Goal: Information Seeking & Learning: Understand process/instructions

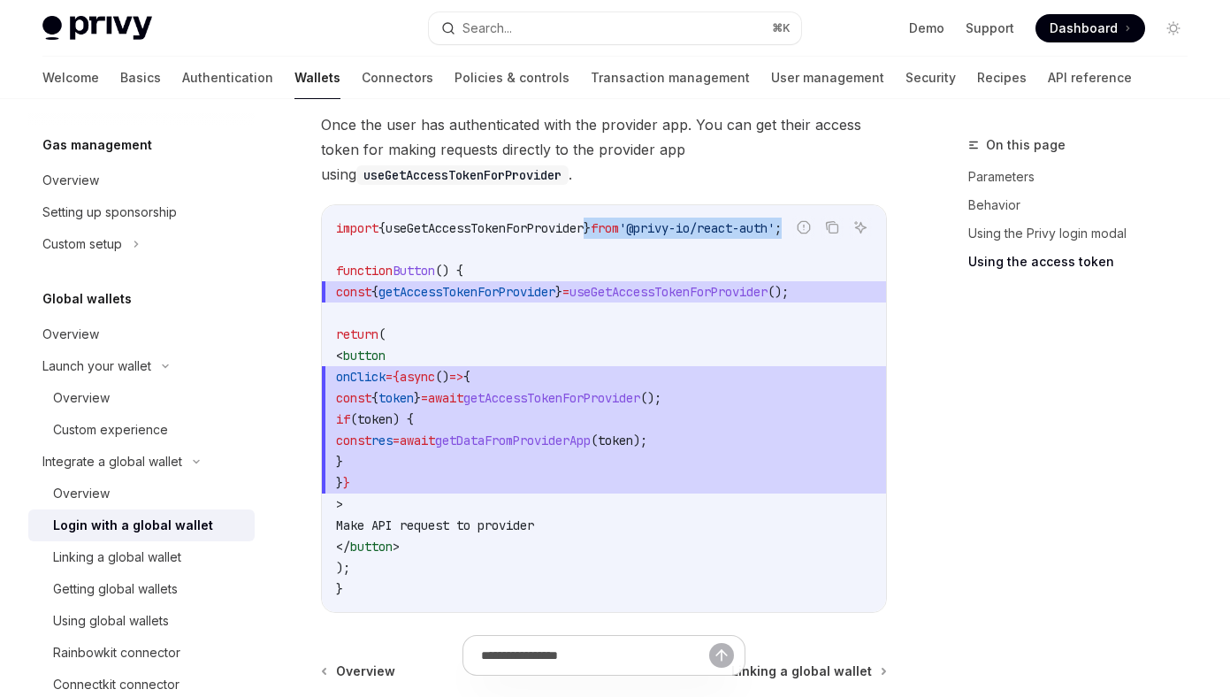
scroll to position [0, 19]
drag, startPoint x: 605, startPoint y: 242, endPoint x: 905, endPoint y: 248, distance: 300.6
click at [566, 236] on span "useGetAccessTokenForProvider" at bounding box center [484, 228] width 198 height 16
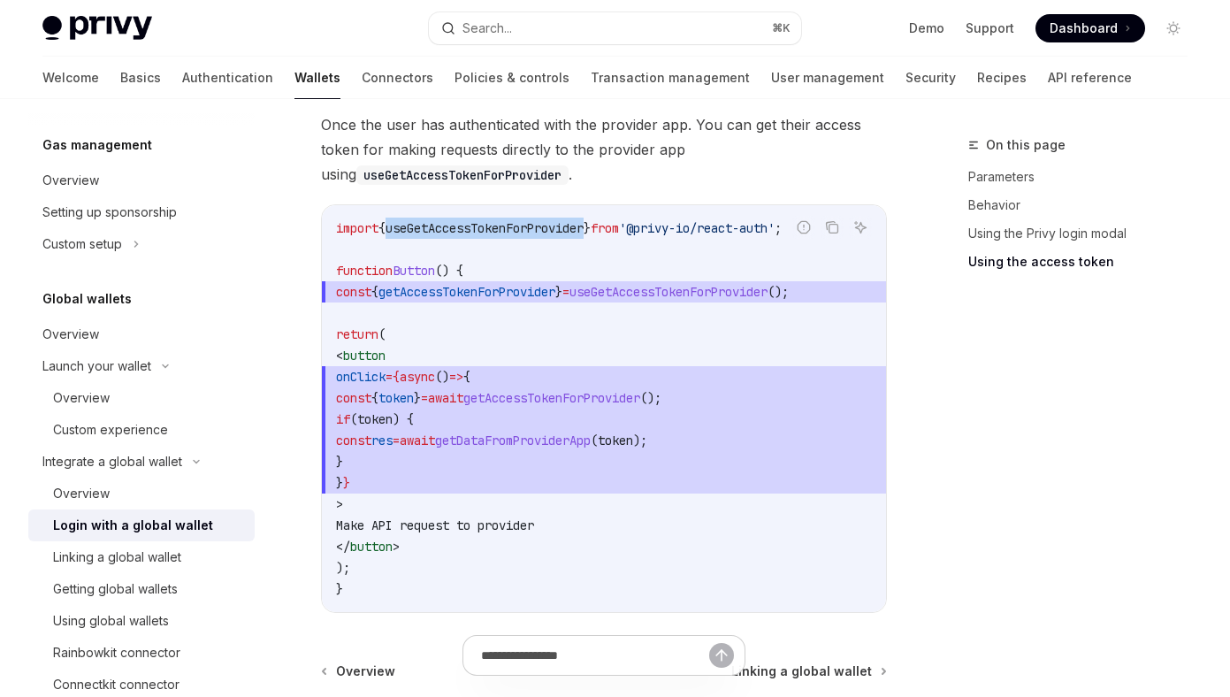
click at [566, 236] on span "useGetAccessTokenForProvider" at bounding box center [484, 228] width 198 height 16
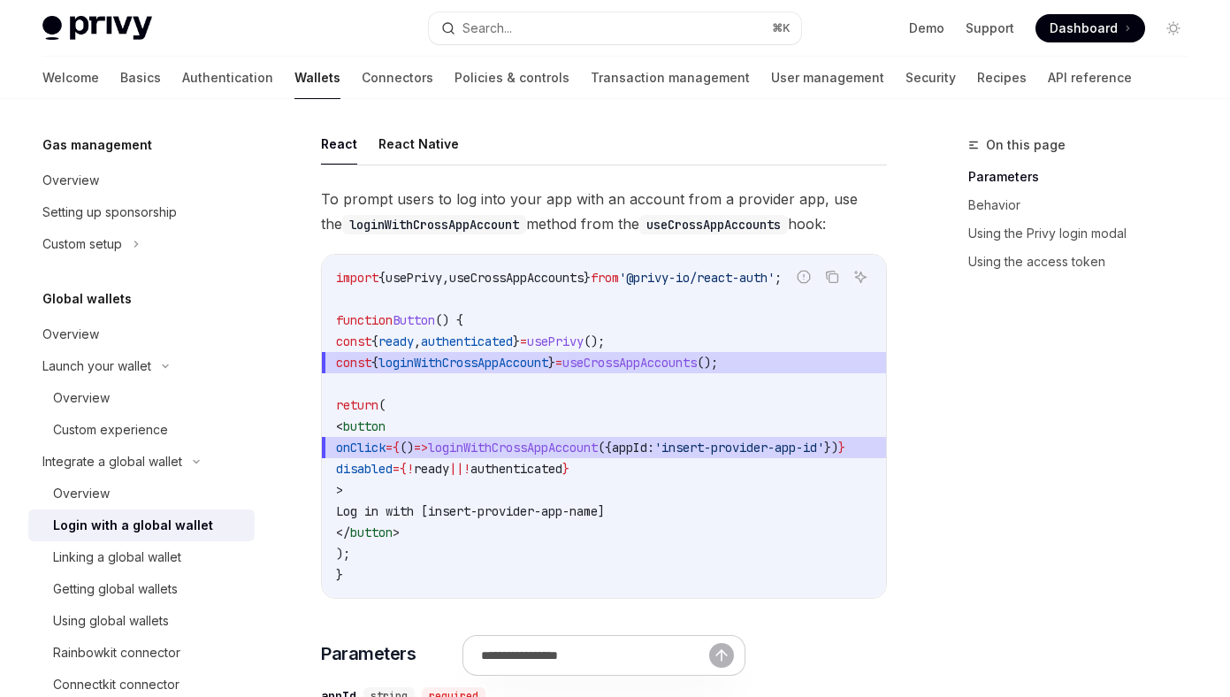
scroll to position [104, 0]
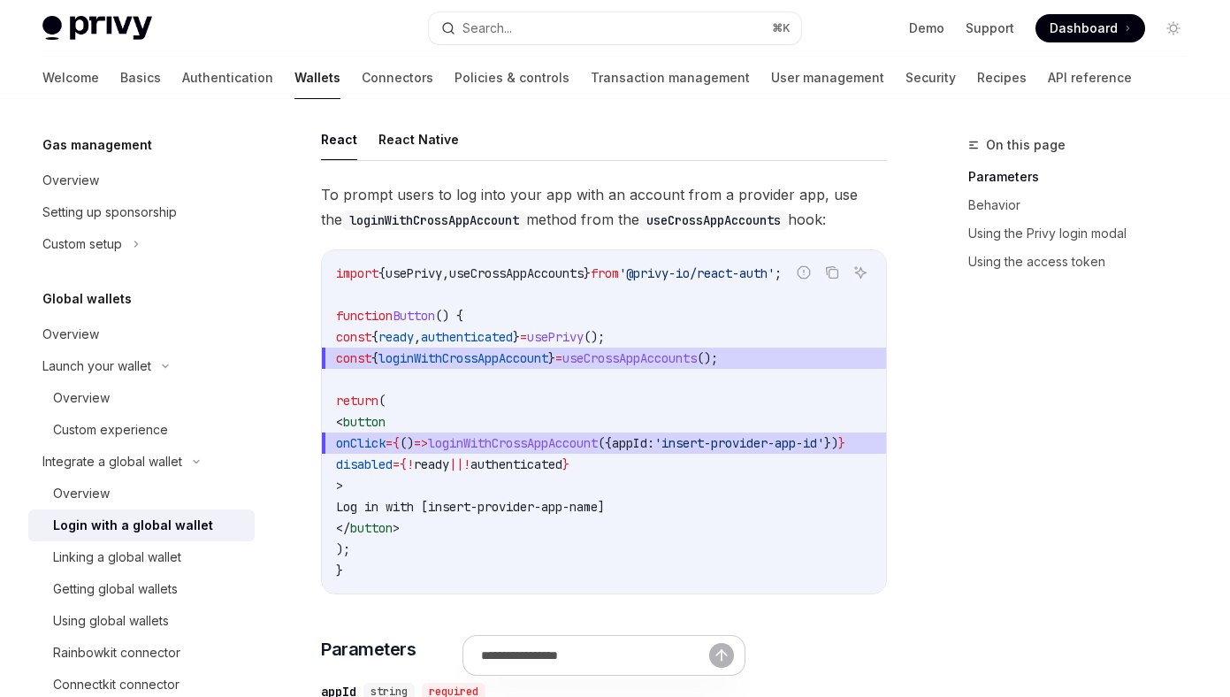
click at [1072, 33] on span "Dashboard" at bounding box center [1083, 28] width 68 height 18
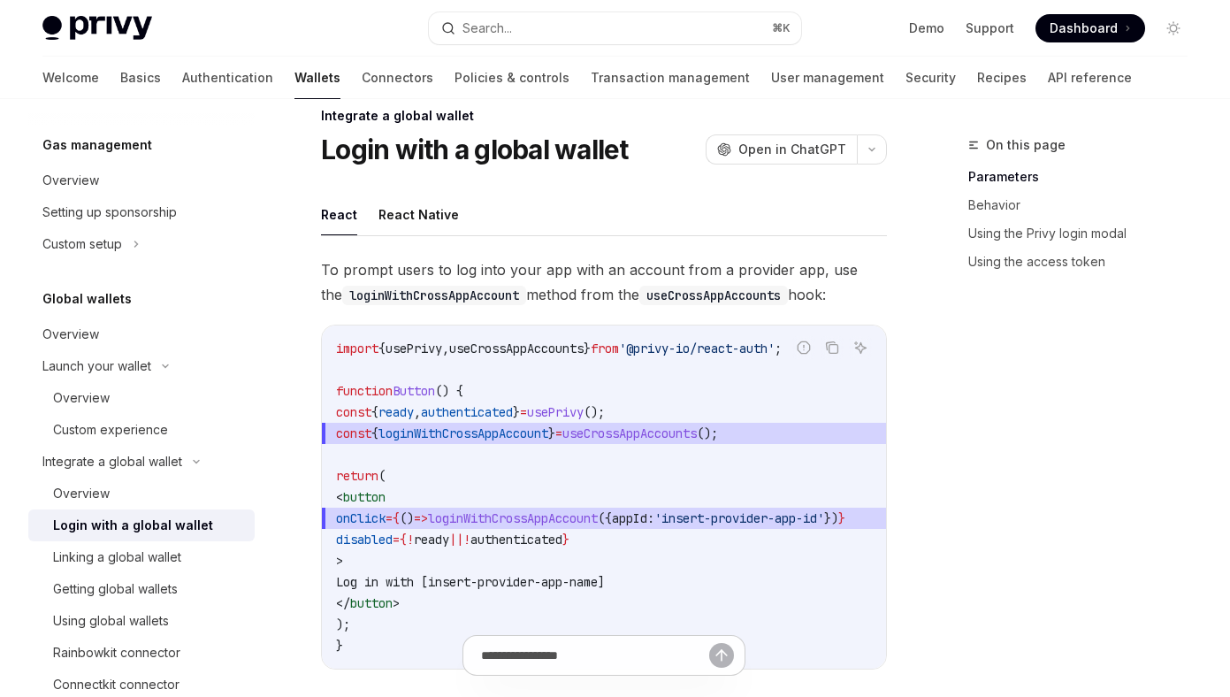
scroll to position [0, 0]
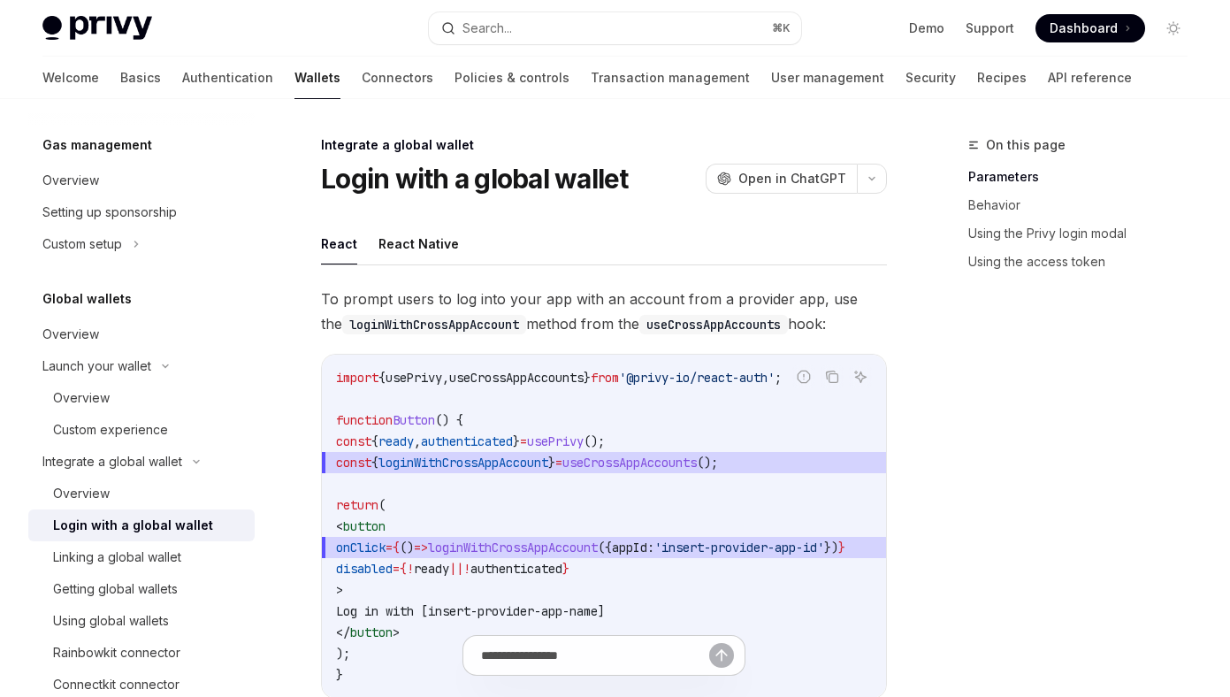
click at [771, 82] on link "User management" at bounding box center [827, 78] width 113 height 42
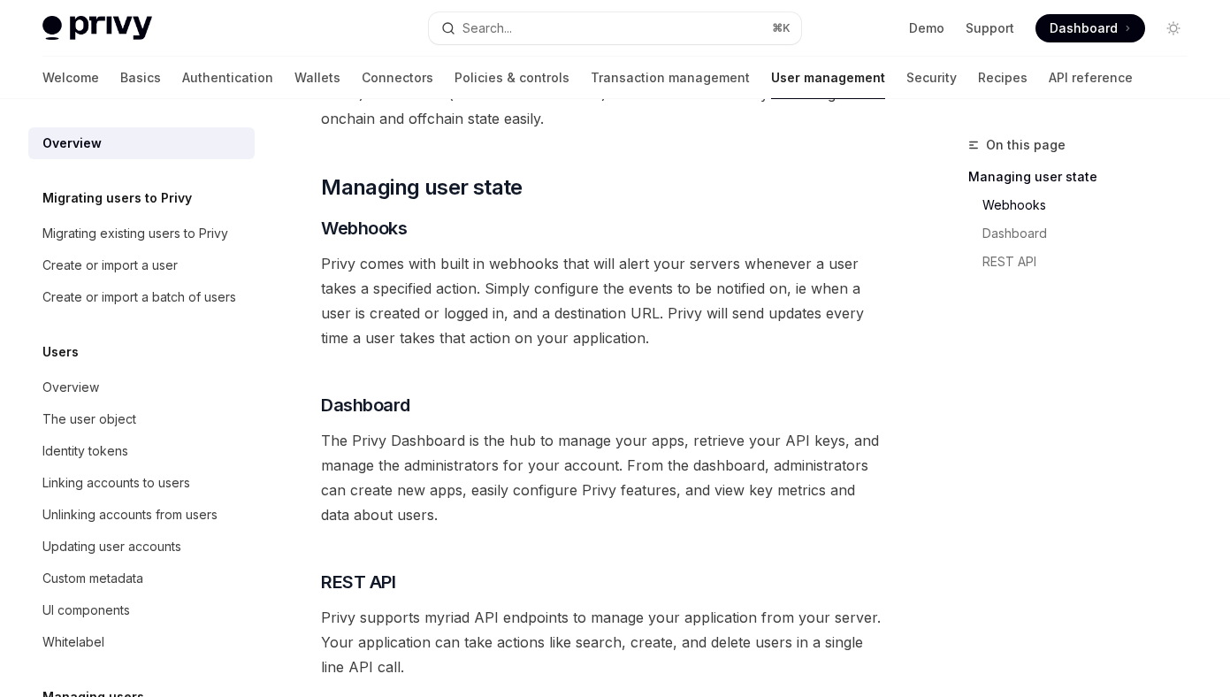
scroll to position [173, 0]
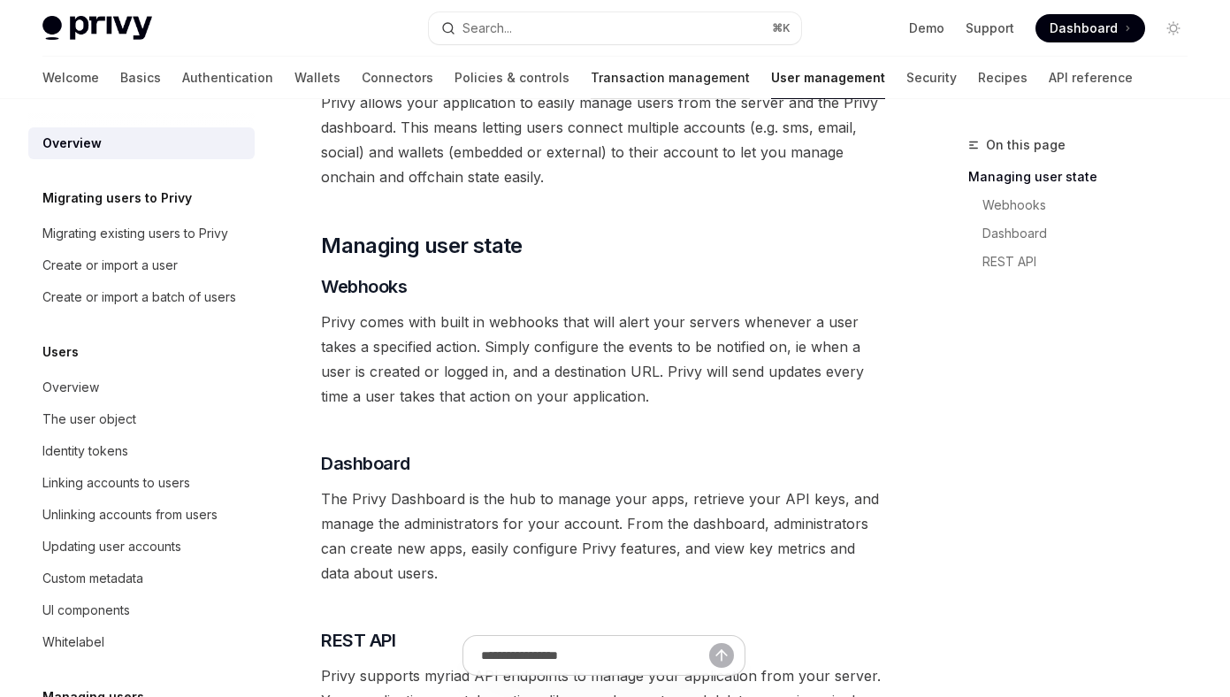
click at [591, 80] on link "Transaction management" at bounding box center [670, 78] width 159 height 42
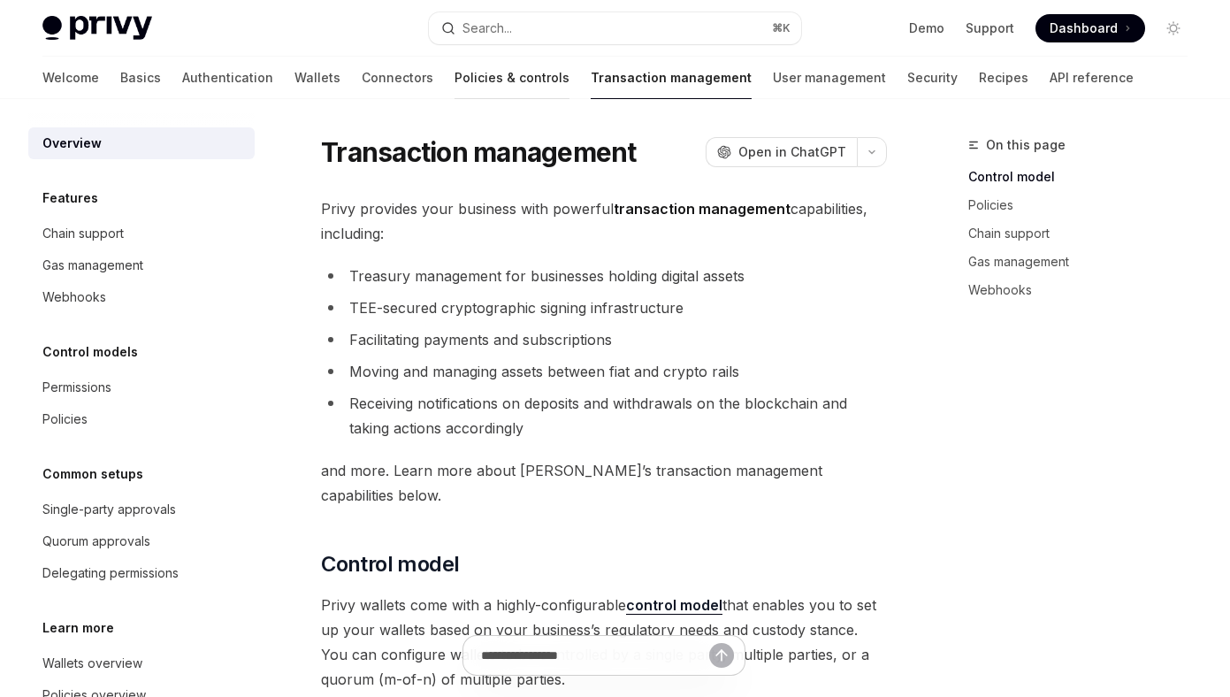
click at [454, 81] on link "Policies & controls" at bounding box center [511, 78] width 115 height 42
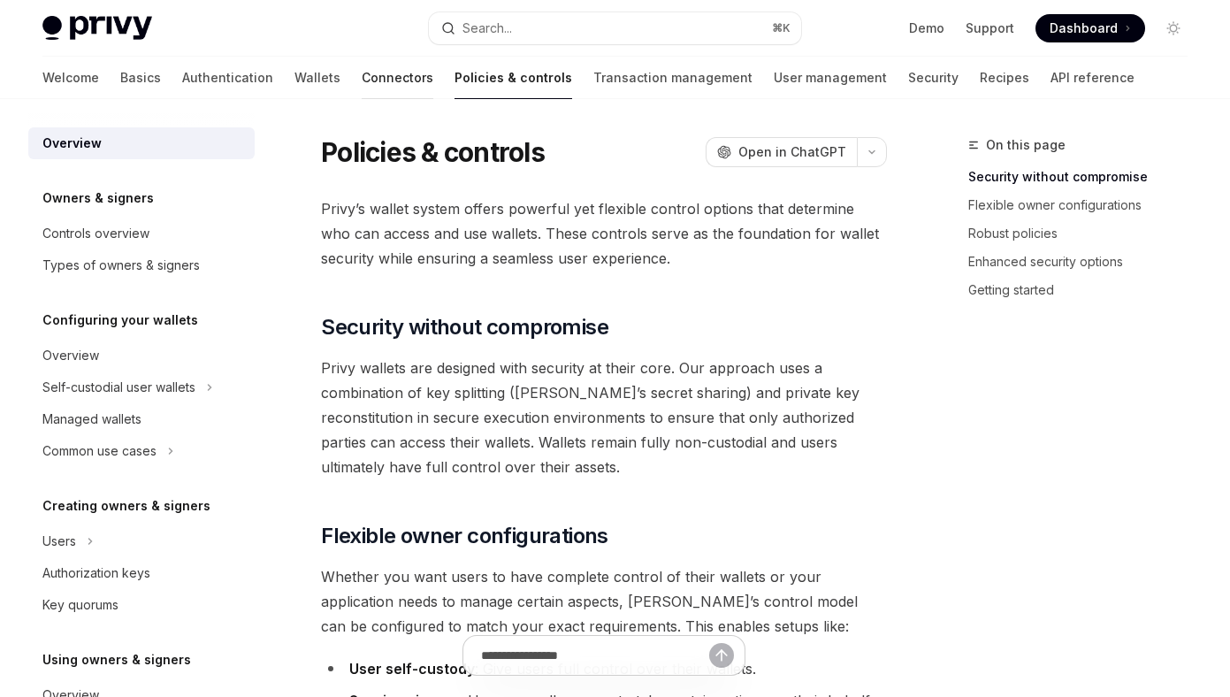
click at [362, 70] on link "Connectors" at bounding box center [398, 78] width 72 height 42
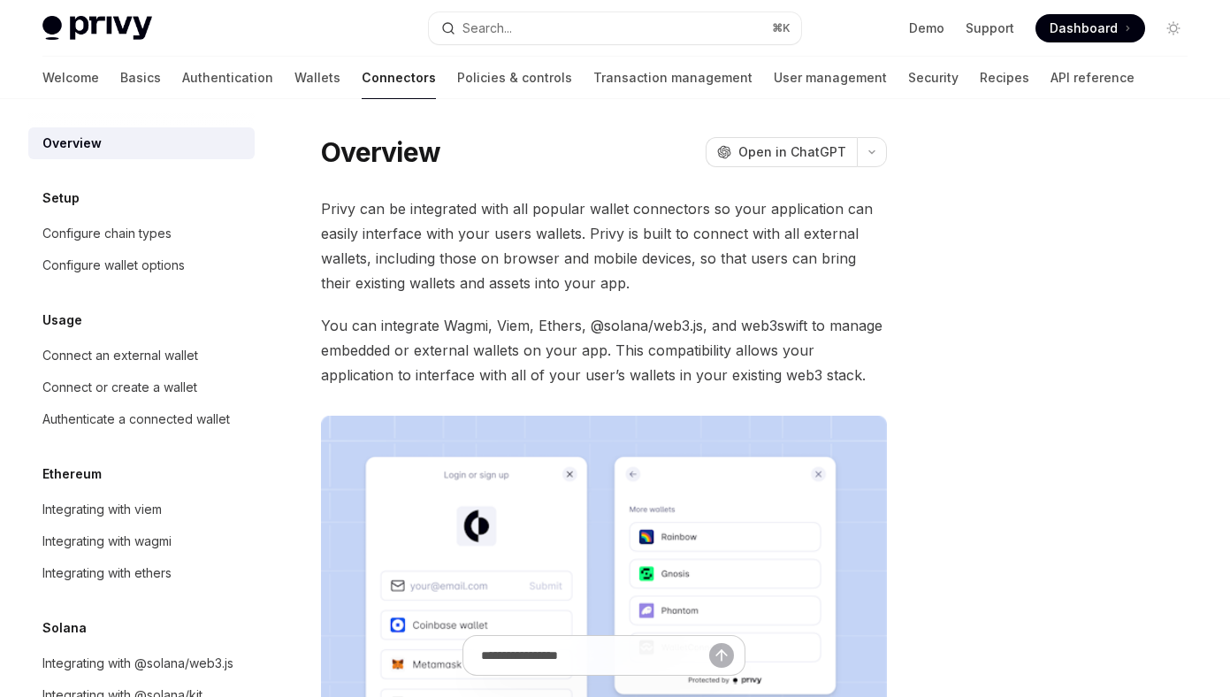
click at [200, 71] on div "Welcome Basics Authentication Wallets Connectors Policies & controls Transactio…" at bounding box center [588, 78] width 1092 height 42
click at [294, 79] on link "Wallets" at bounding box center [317, 78] width 46 height 42
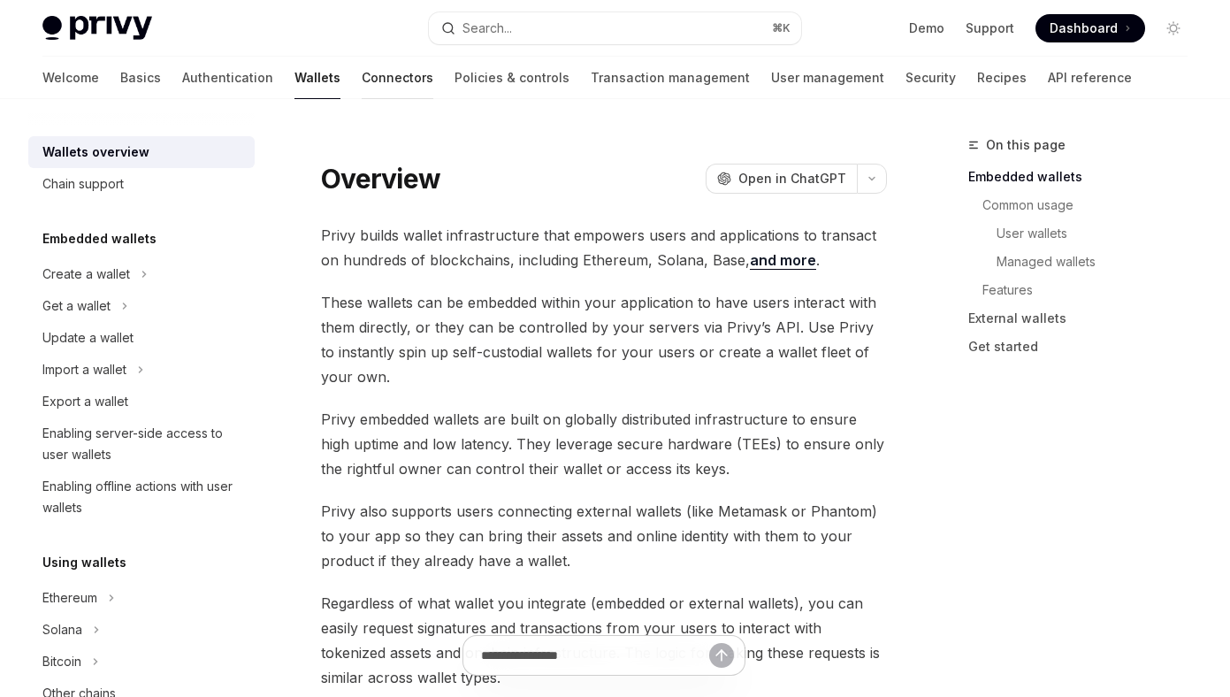
click at [362, 80] on link "Connectors" at bounding box center [398, 78] width 72 height 42
type textarea "*"
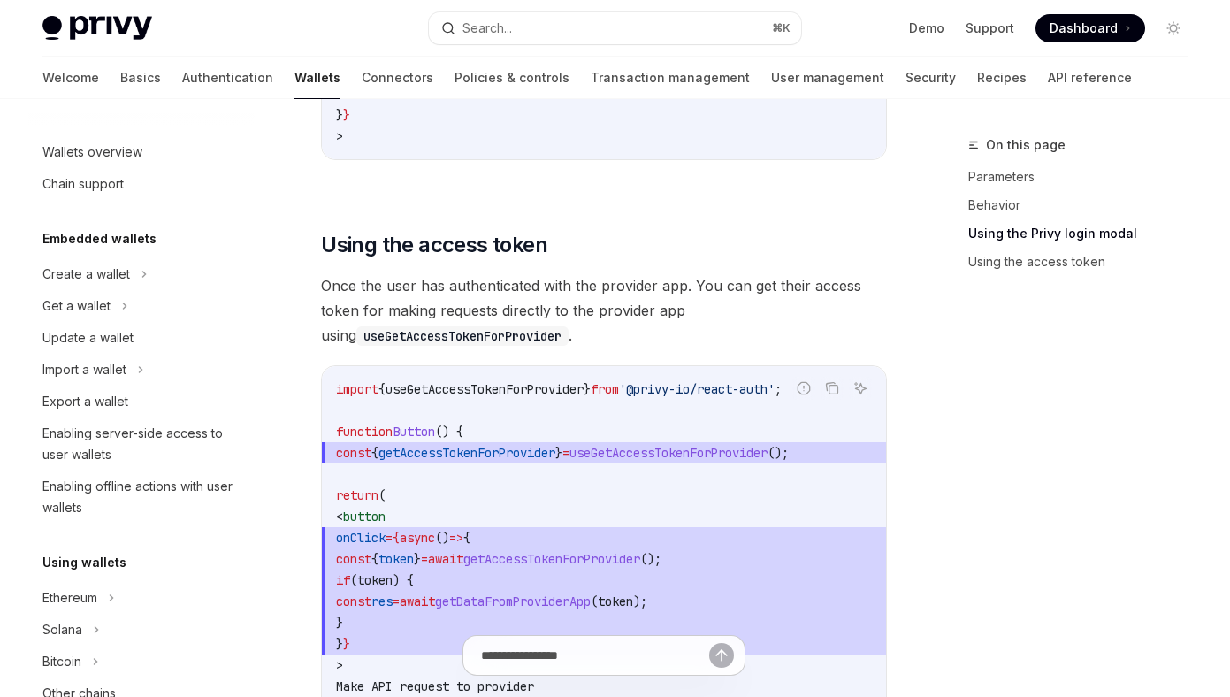
scroll to position [1045, 0]
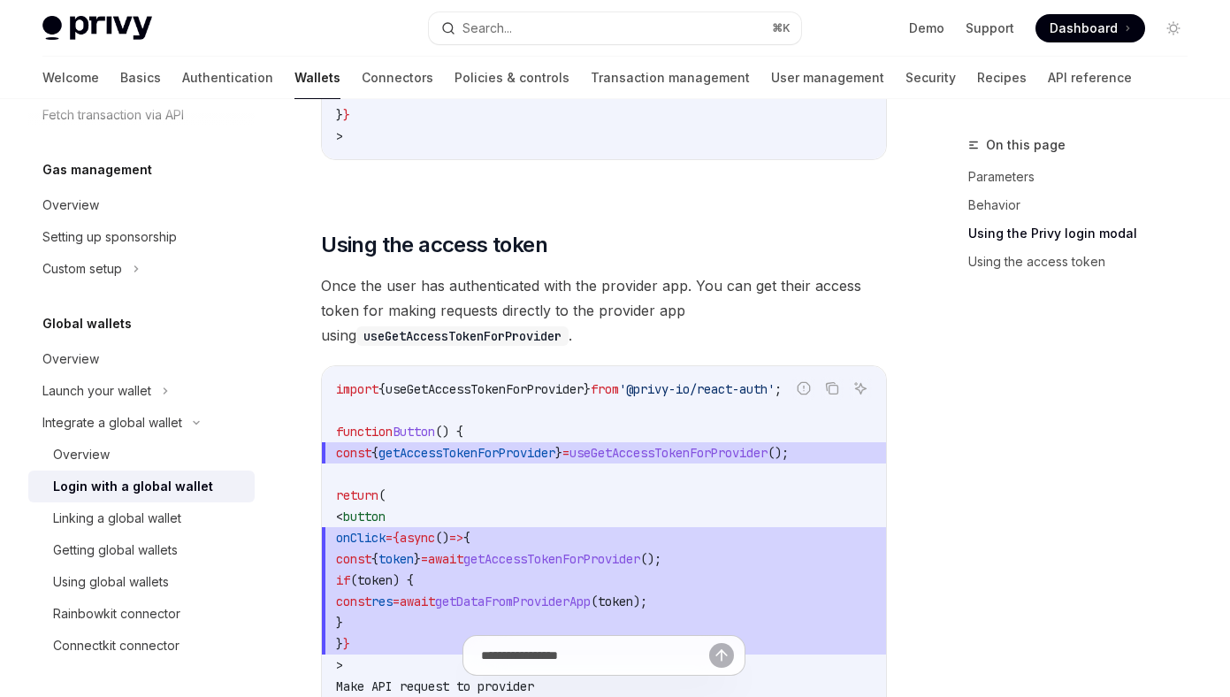
type textarea "*"
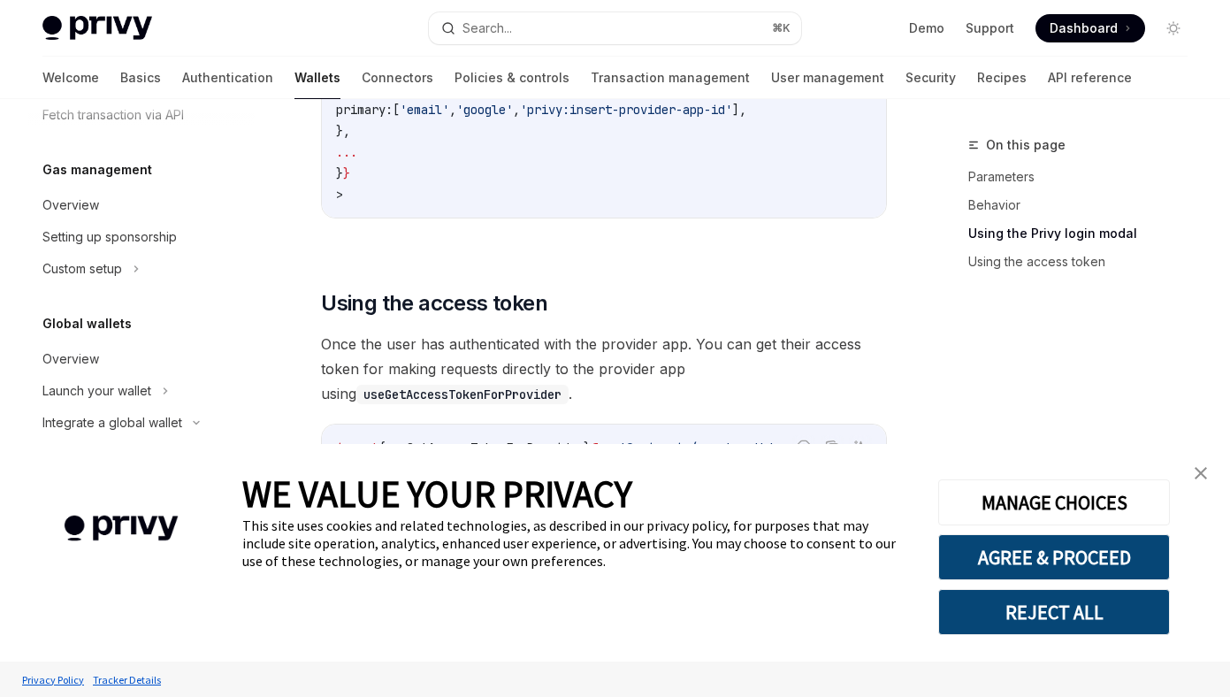
scroll to position [1542, 0]
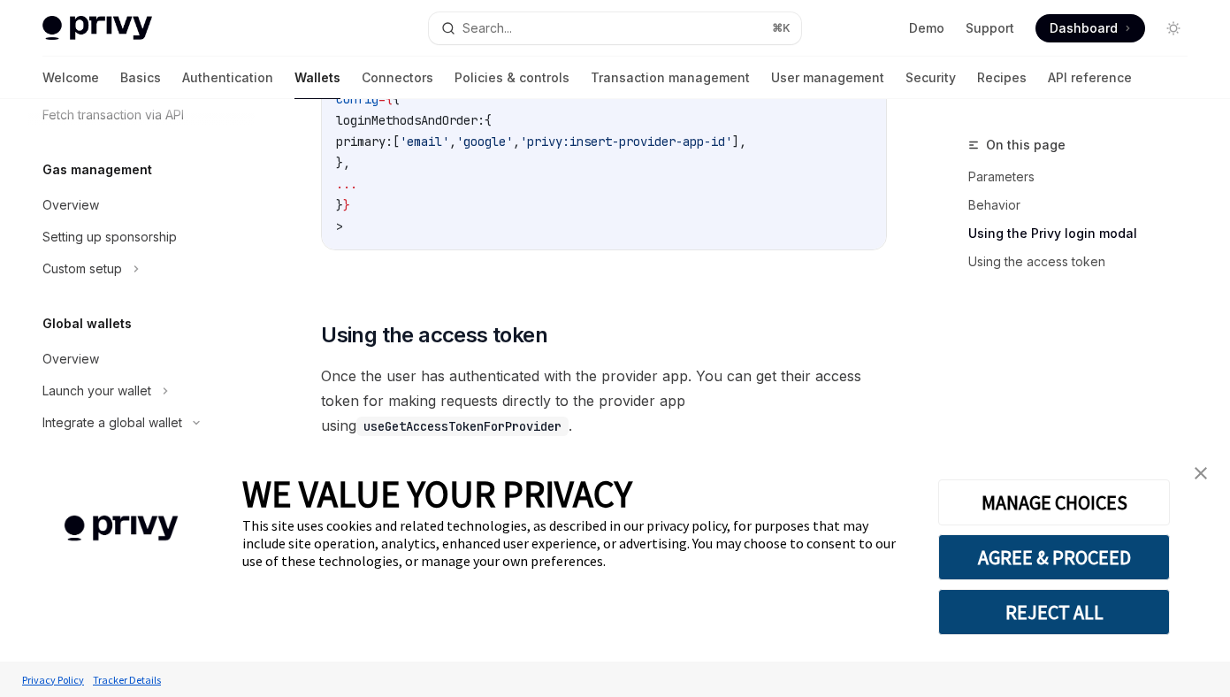
click at [1203, 475] on img "close banner" at bounding box center [1200, 473] width 12 height 12
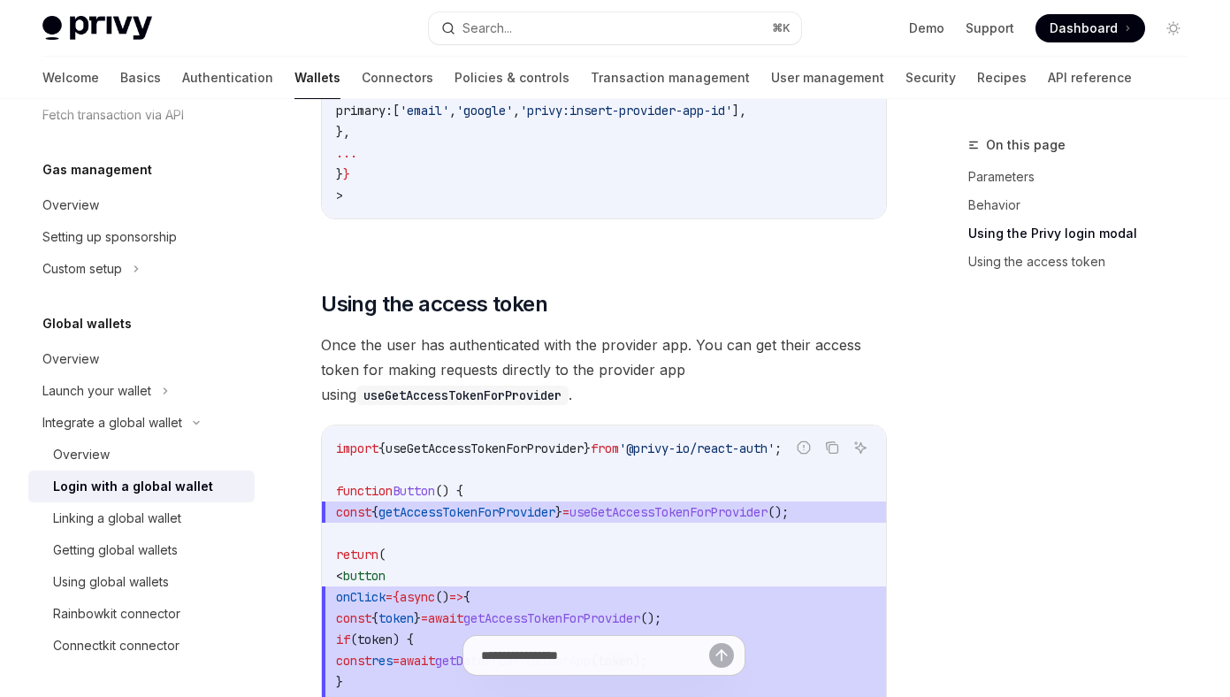
scroll to position [1569, 0]
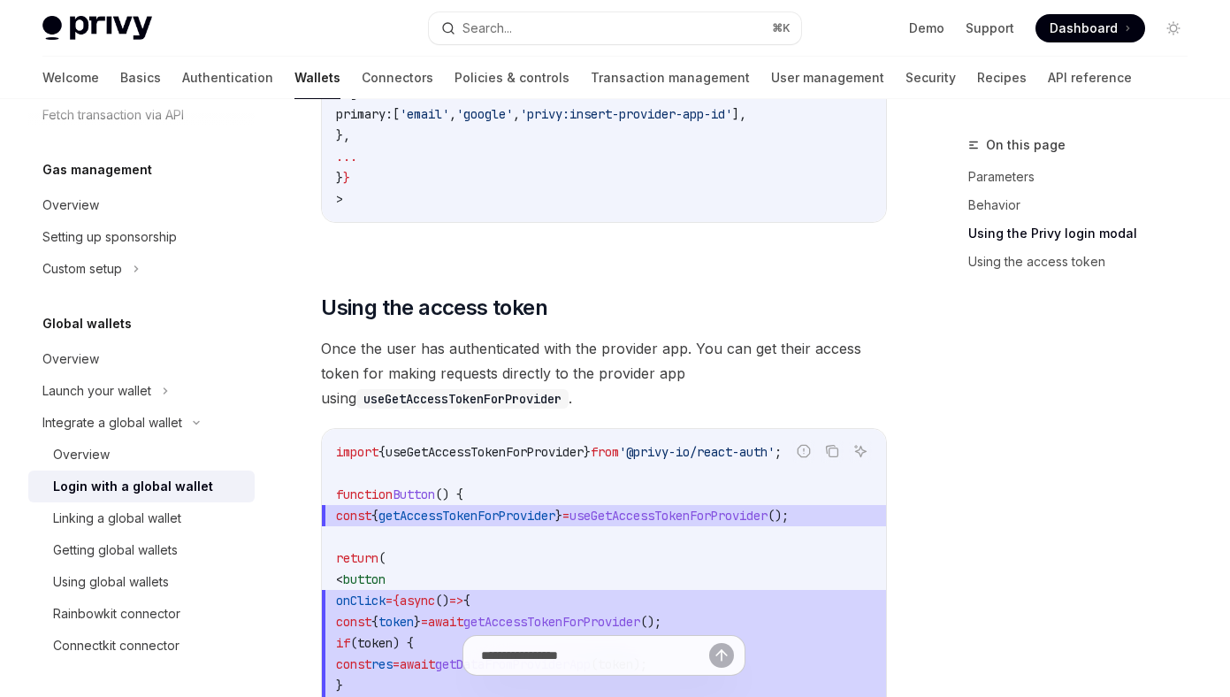
click at [1070, 34] on span "Dashboard" at bounding box center [1083, 28] width 68 height 18
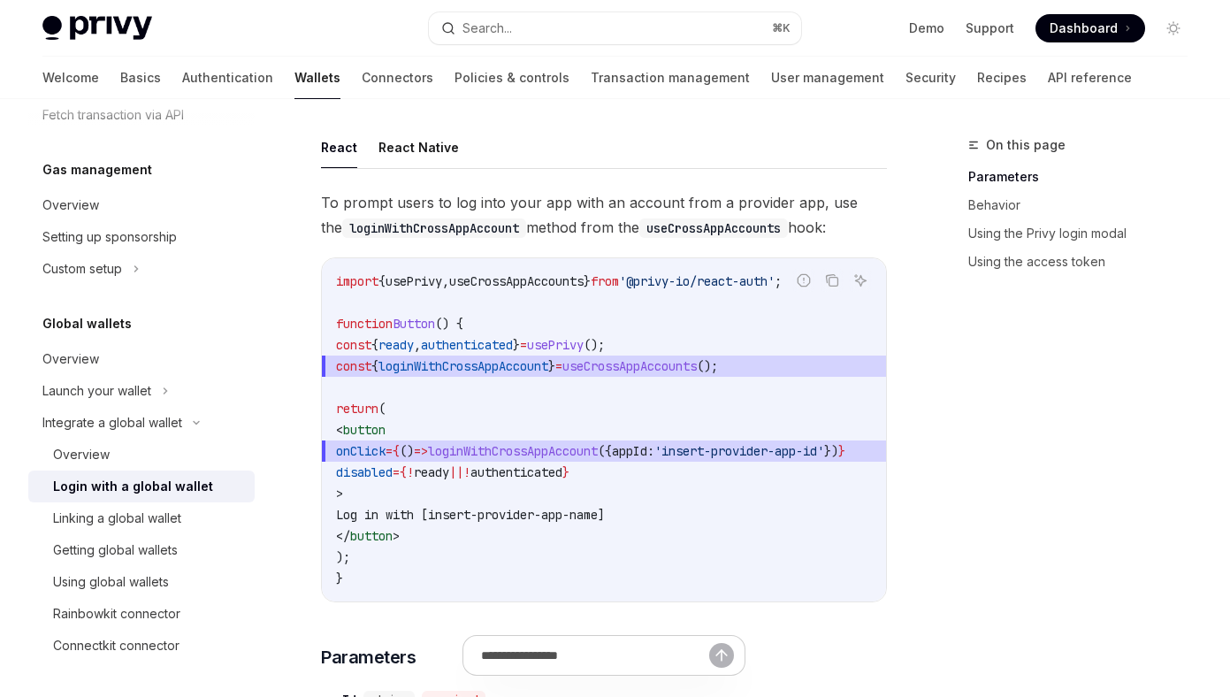
scroll to position [94, 0]
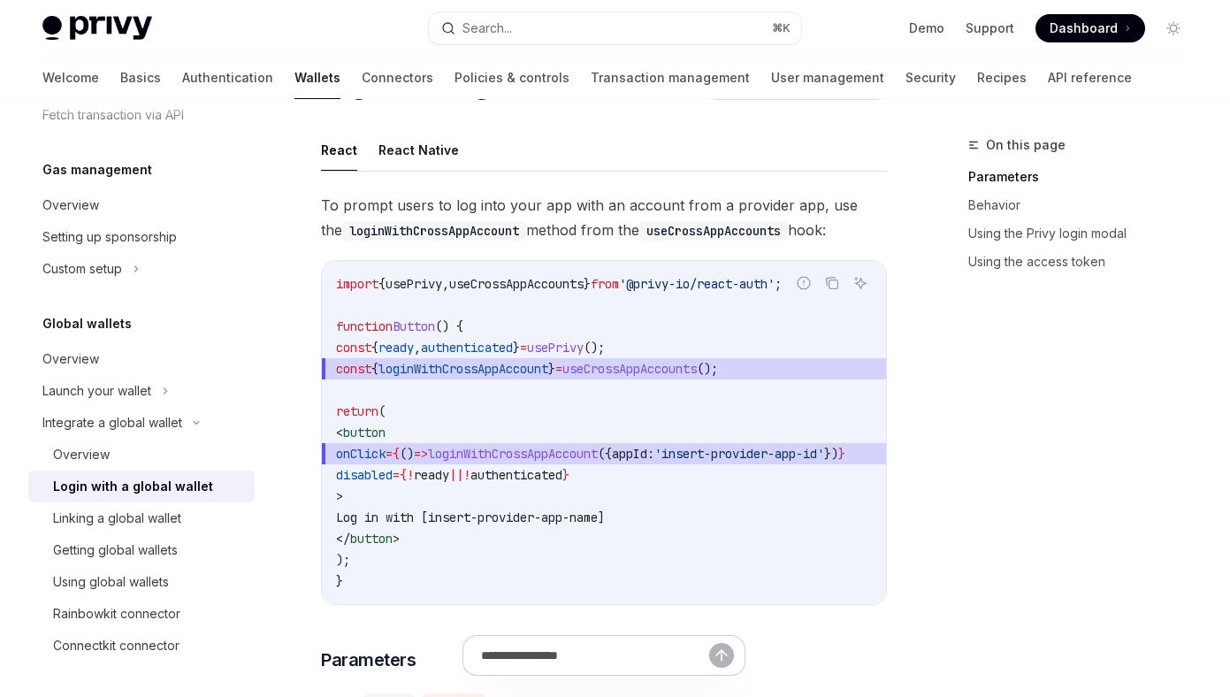
click at [507, 376] on span "loginWithCrossAppAccount" at bounding box center [463, 369] width 170 height 16
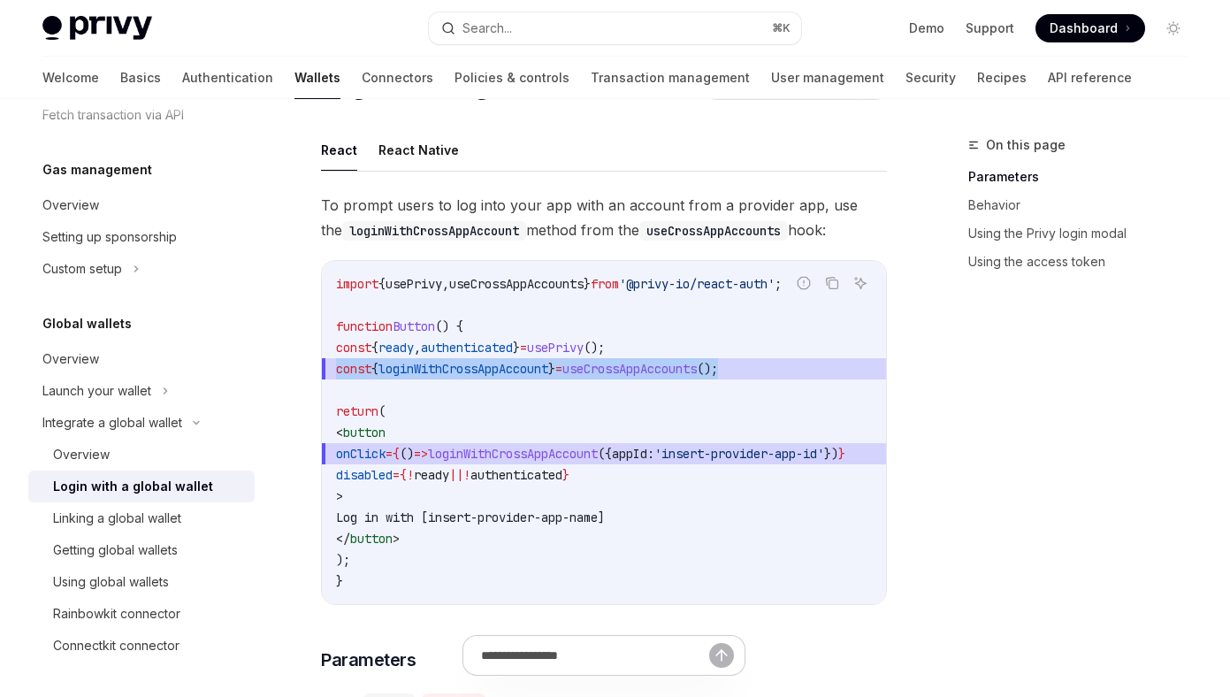
click at [507, 376] on span "loginWithCrossAppAccount" at bounding box center [463, 369] width 170 height 16
copy code "const { loginWithCrossAppAccount } = useCrossAppAccounts ();"
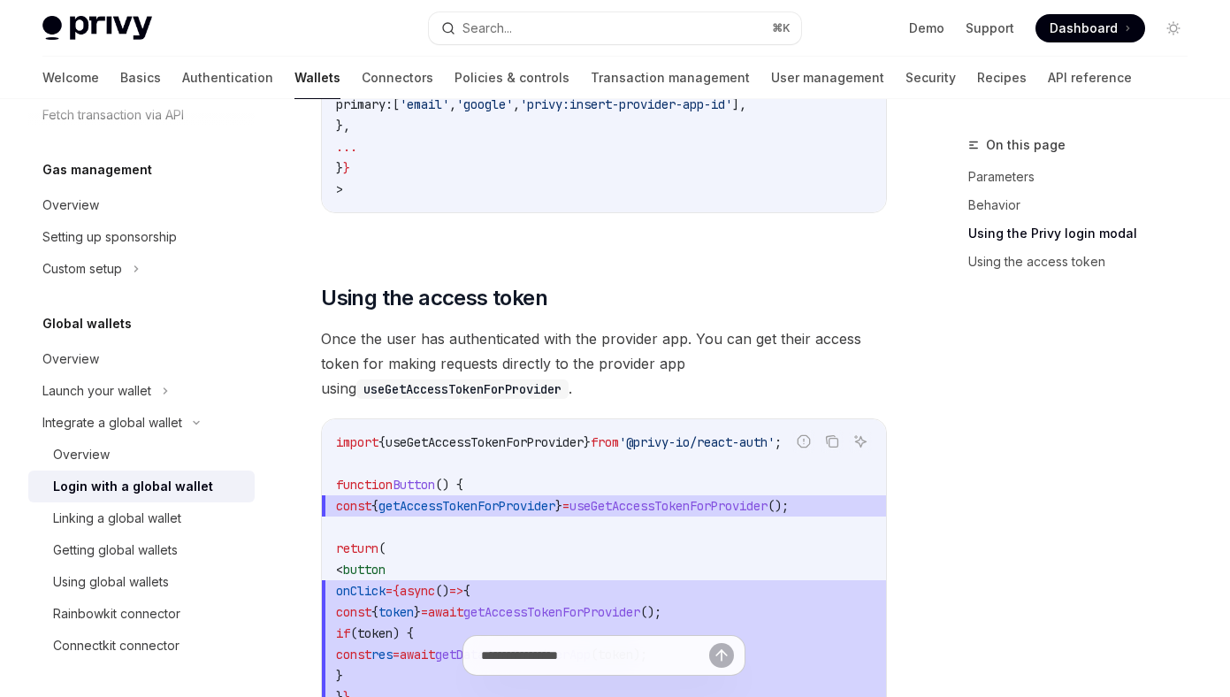
scroll to position [1554, 0]
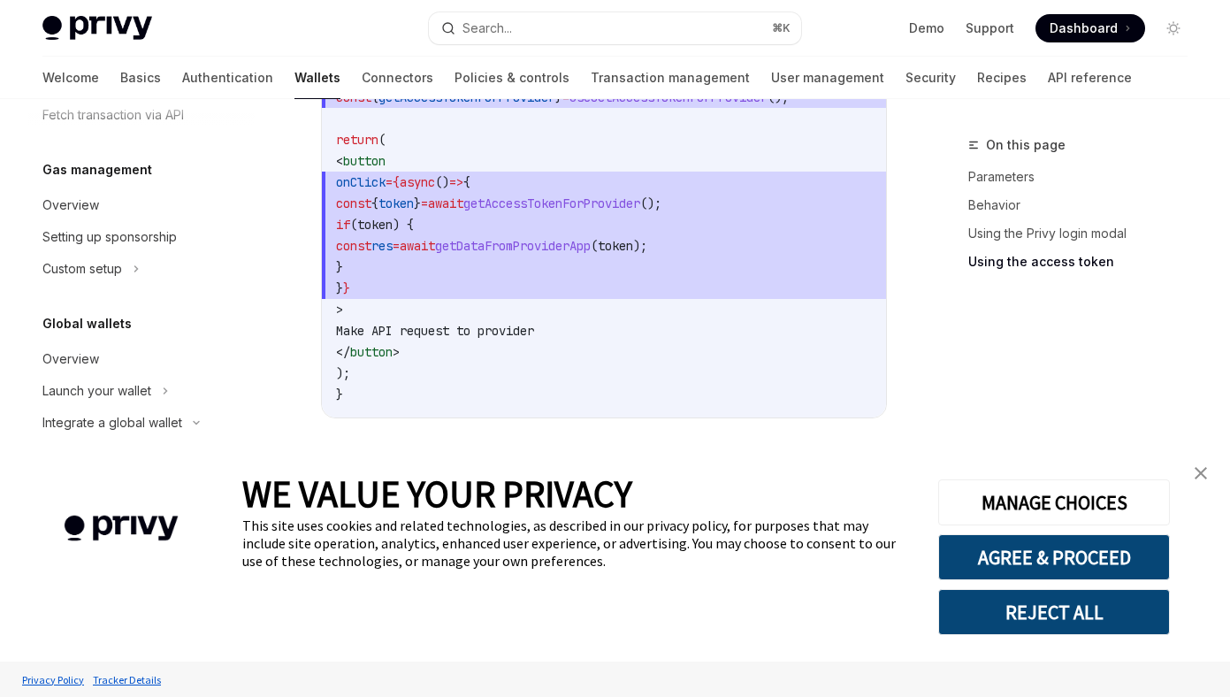
scroll to position [2015, 0]
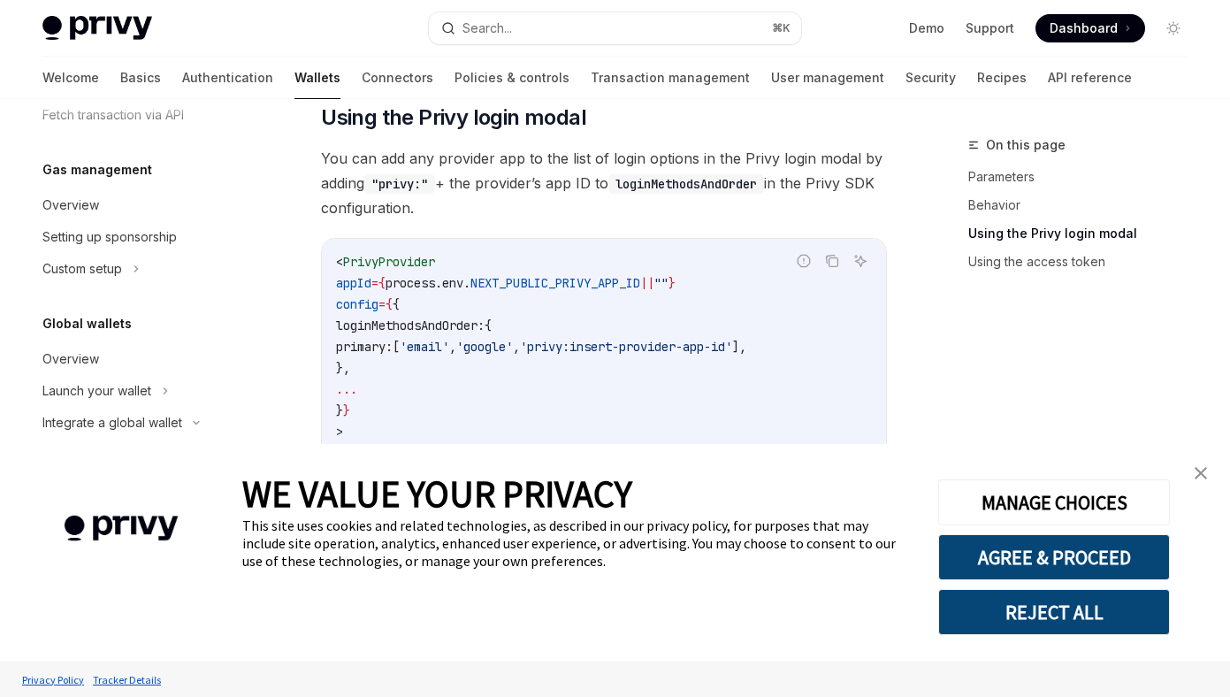
scroll to position [1354, 0]
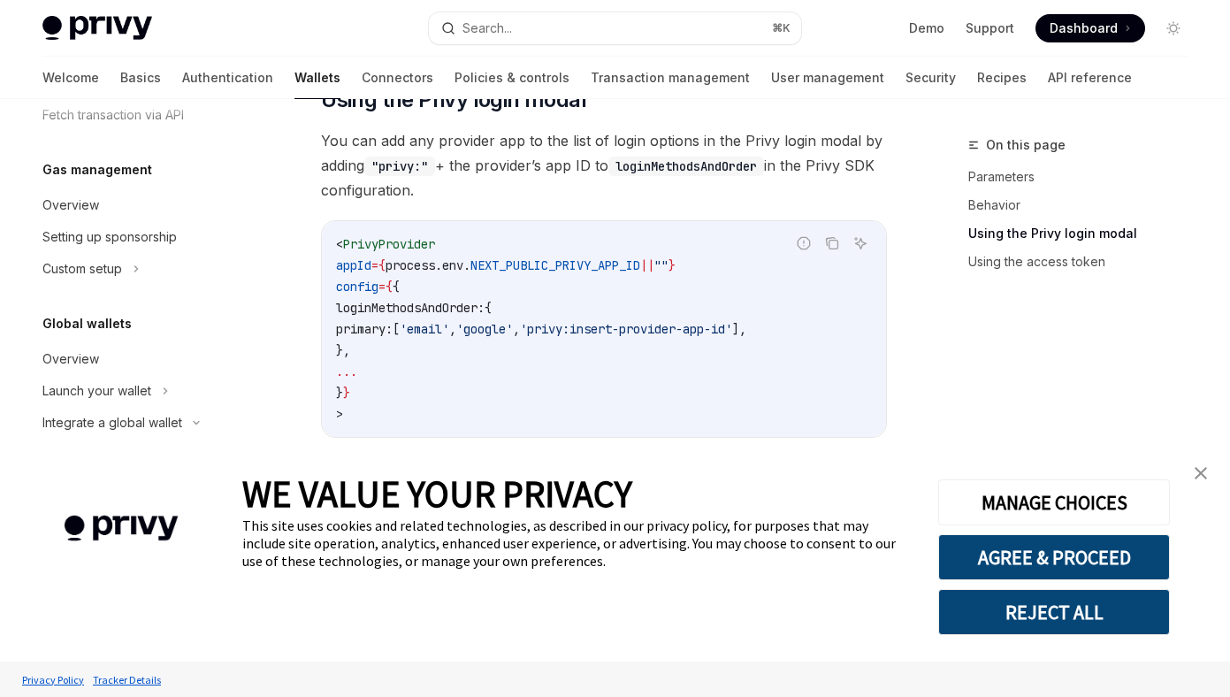
click at [520, 335] on span "," at bounding box center [516, 329] width 7 height 16
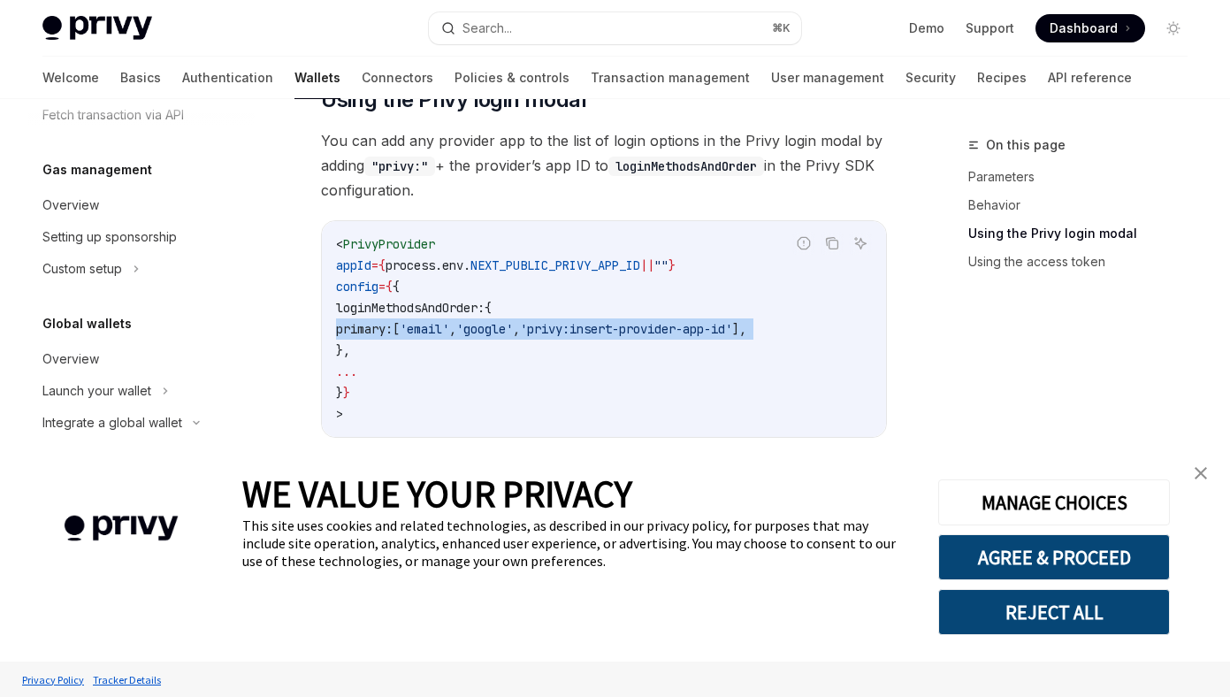
click at [520, 335] on span "," at bounding box center [516, 329] width 7 height 16
copy code "primary: [ 'email' , 'google' , 'privy:insert-provider-app-id' ],"
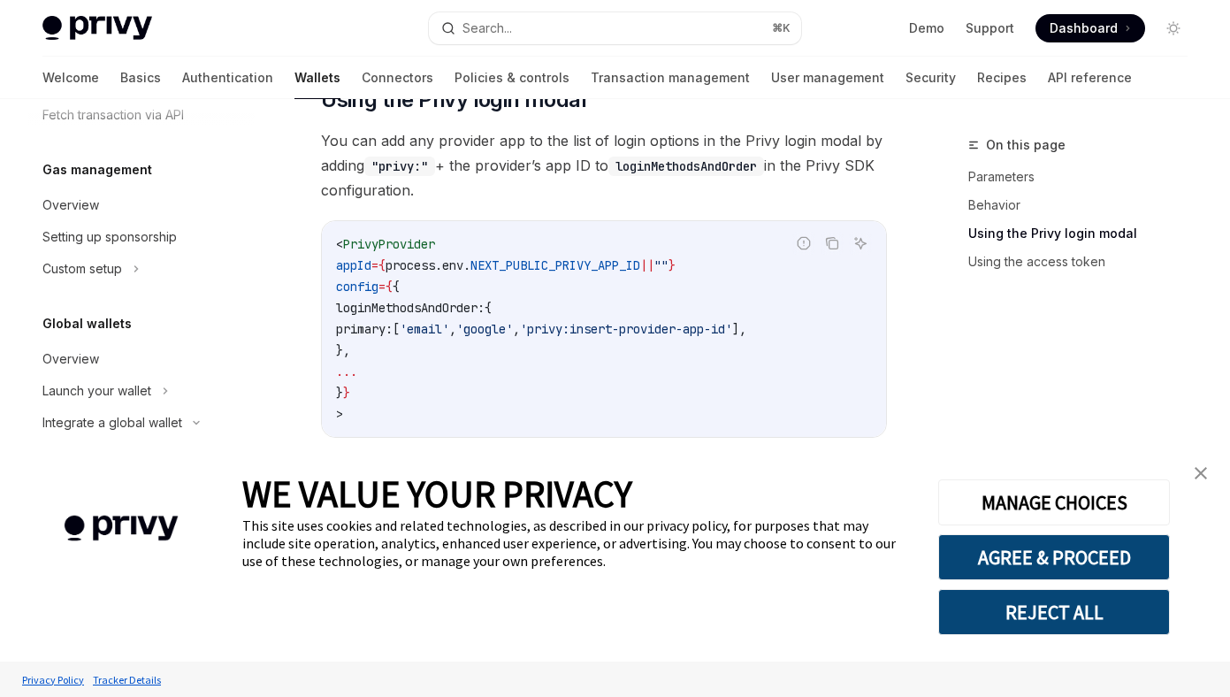
click at [484, 315] on span "loginMethodsAndOrder:" at bounding box center [410, 308] width 149 height 16
copy span "loginMethodsAndOrder"
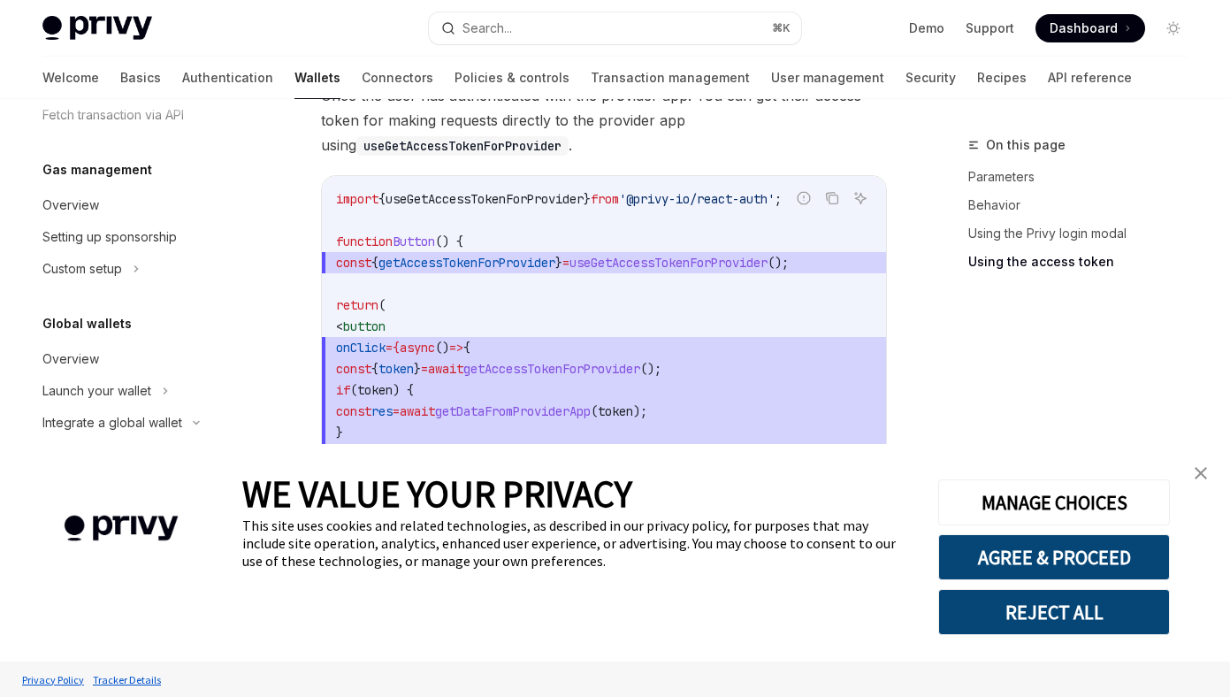
scroll to position [0, 0]
click at [497, 271] on span "getAccessTokenForProvider" at bounding box center [466, 263] width 177 height 16
copy span "getAccessTokenForProvider"
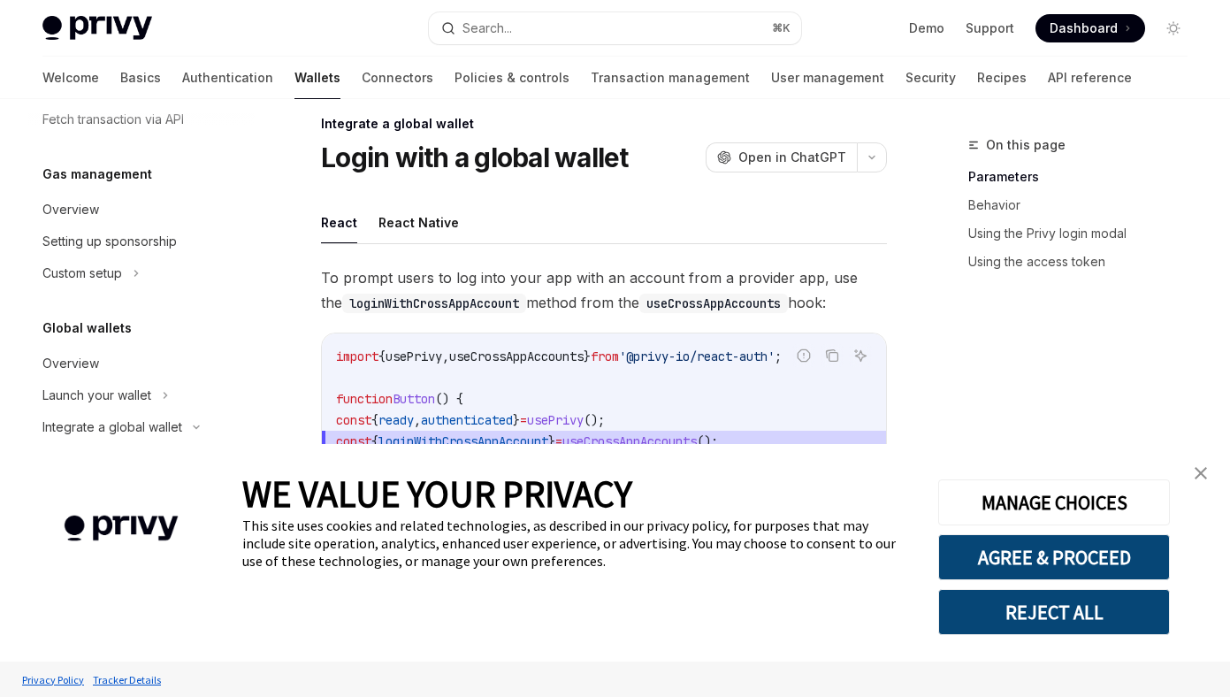
scroll to position [1045, 0]
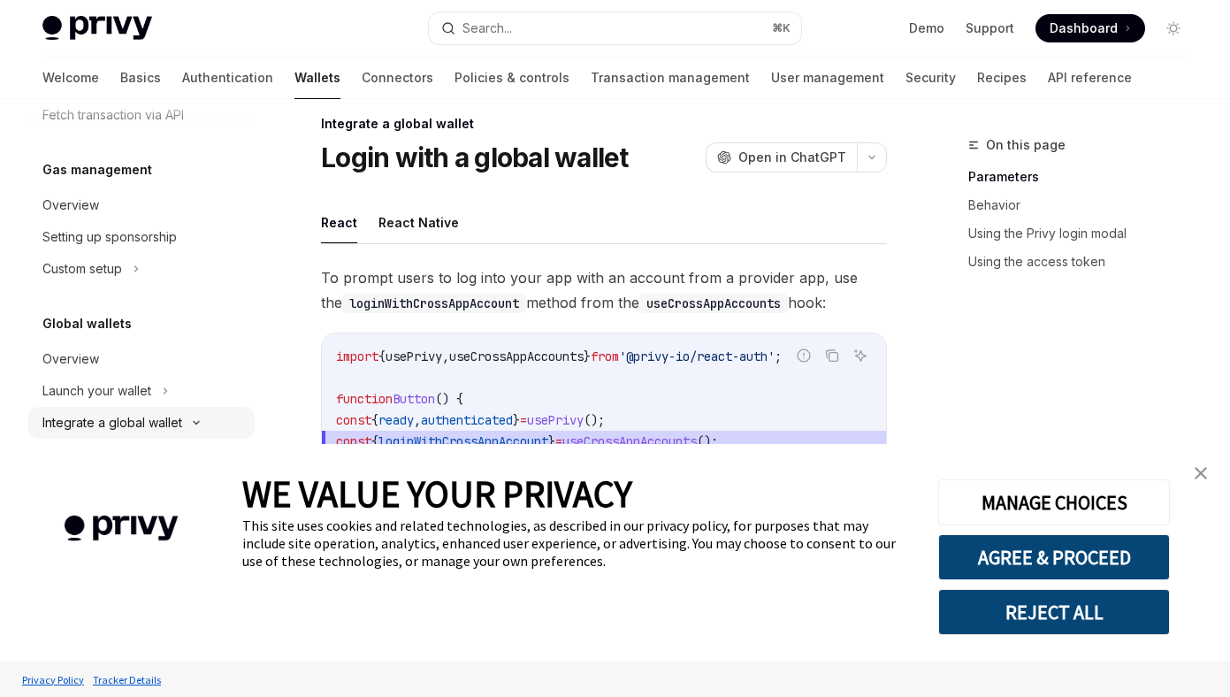
click at [134, 420] on div "Integrate a global wallet" at bounding box center [112, 422] width 140 height 21
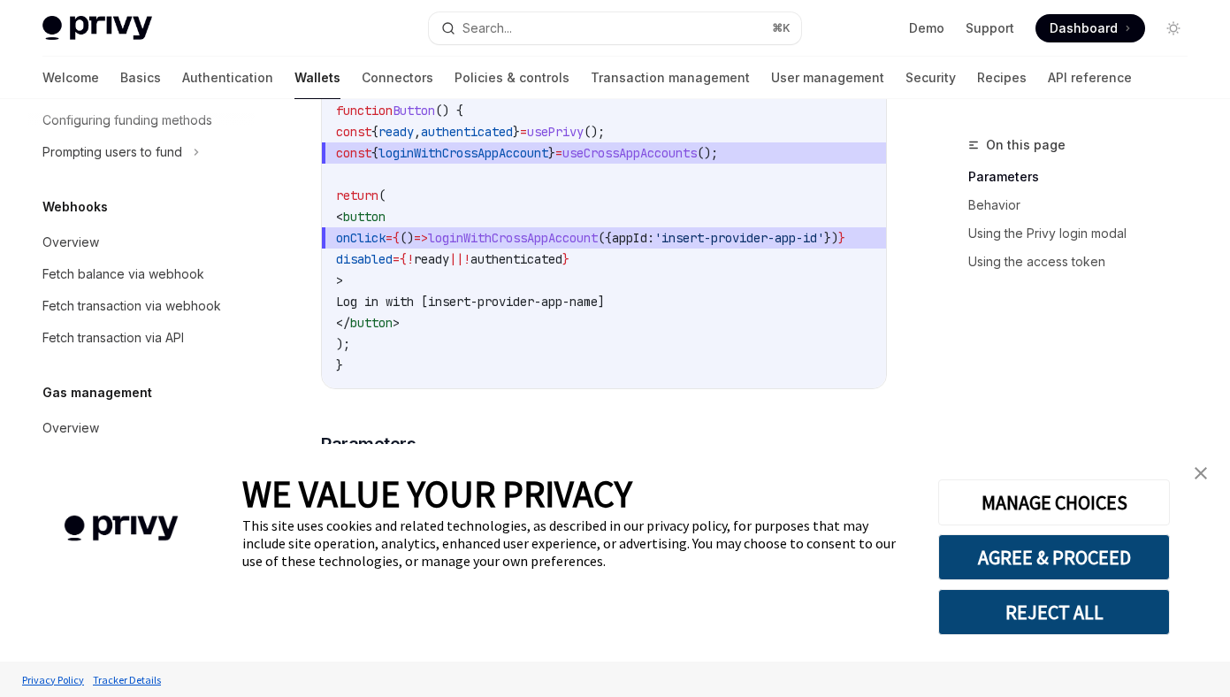
scroll to position [0, 0]
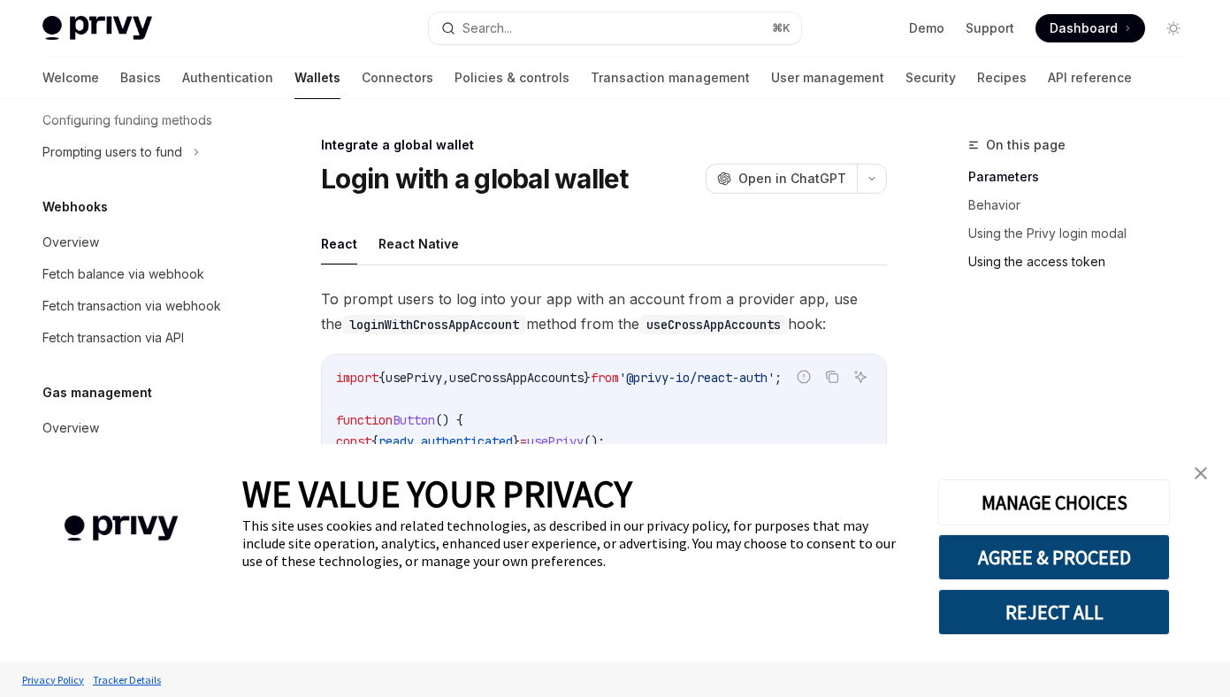
click at [1003, 262] on link "Using the access token" at bounding box center [1084, 262] width 233 height 28
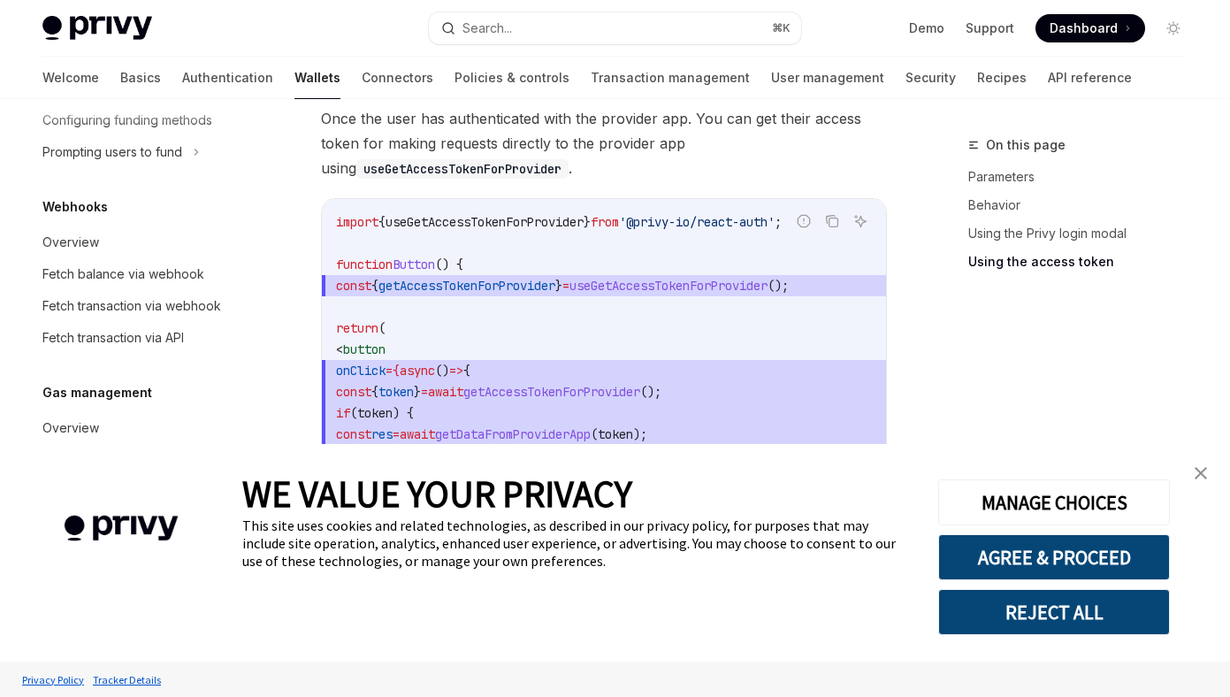
scroll to position [1803, 0]
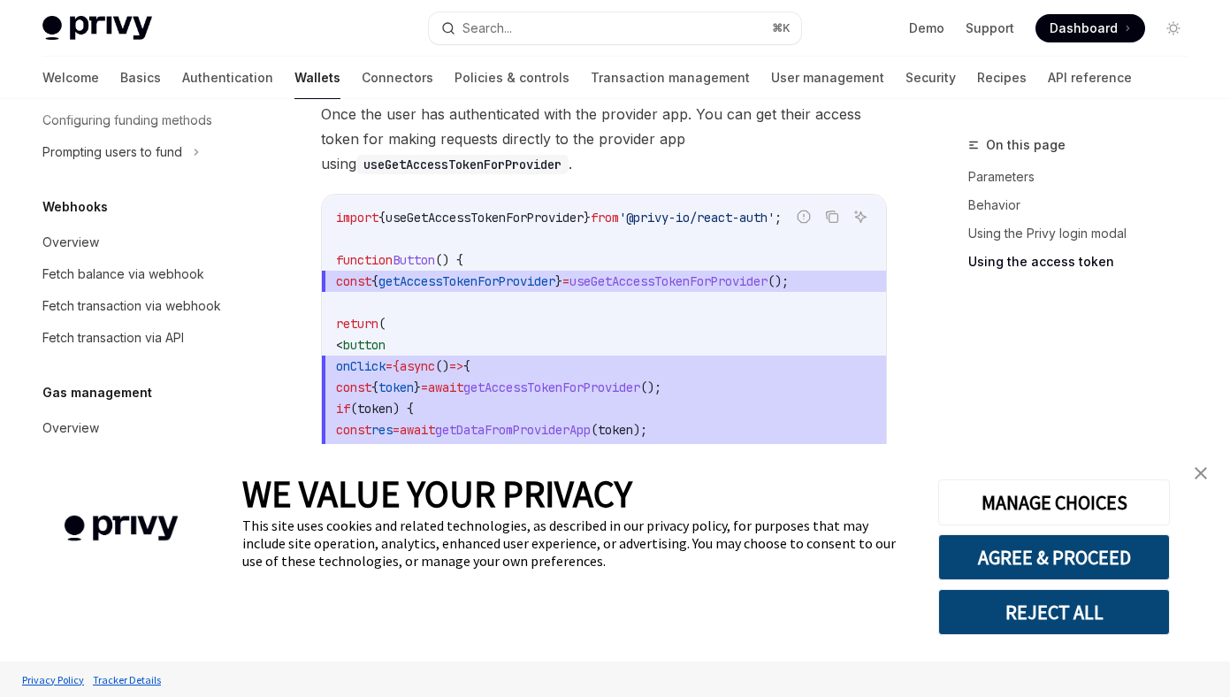
click at [500, 166] on code "useGetAccessTokenForProvider" at bounding box center [462, 164] width 212 height 19
copy code "useGetAccessTokenForProvider"
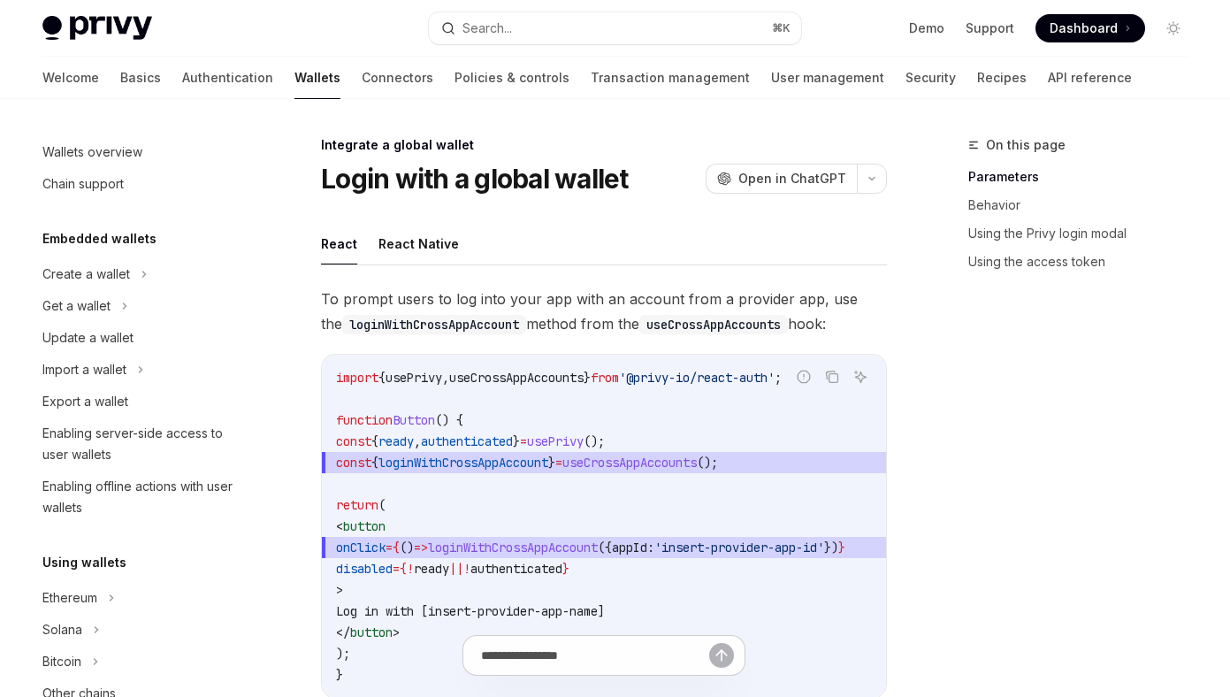
scroll to position [1045, 0]
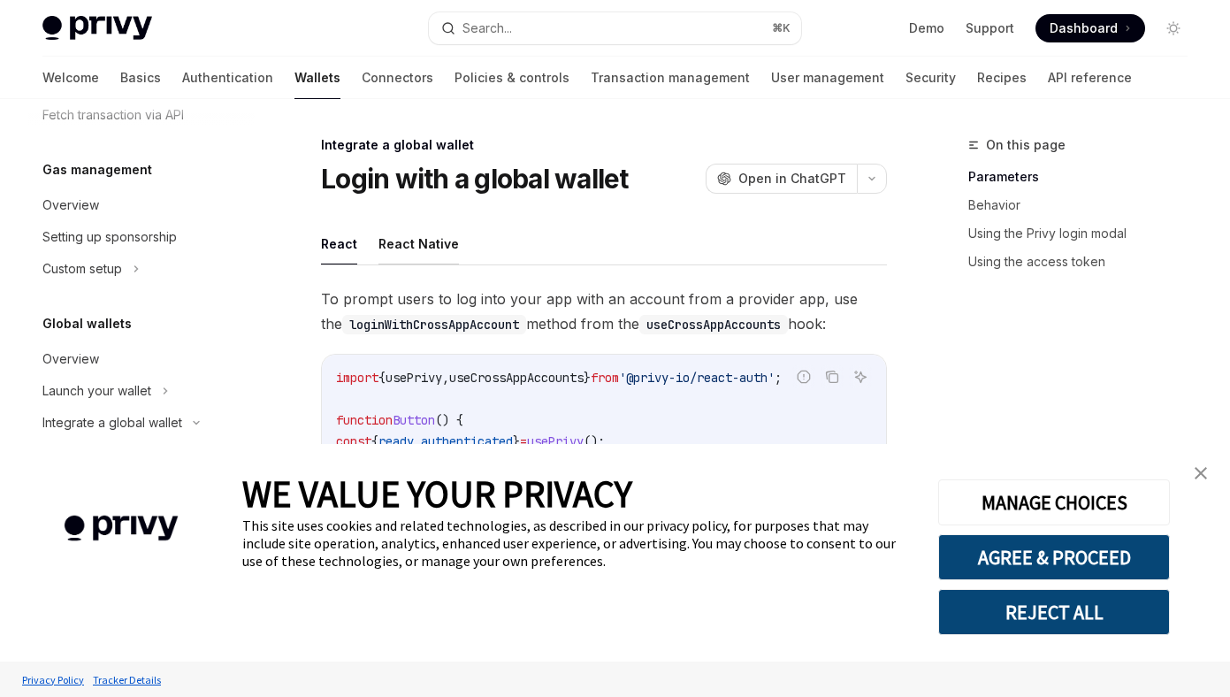
click at [387, 255] on button "React Native" at bounding box center [418, 244] width 80 height 42
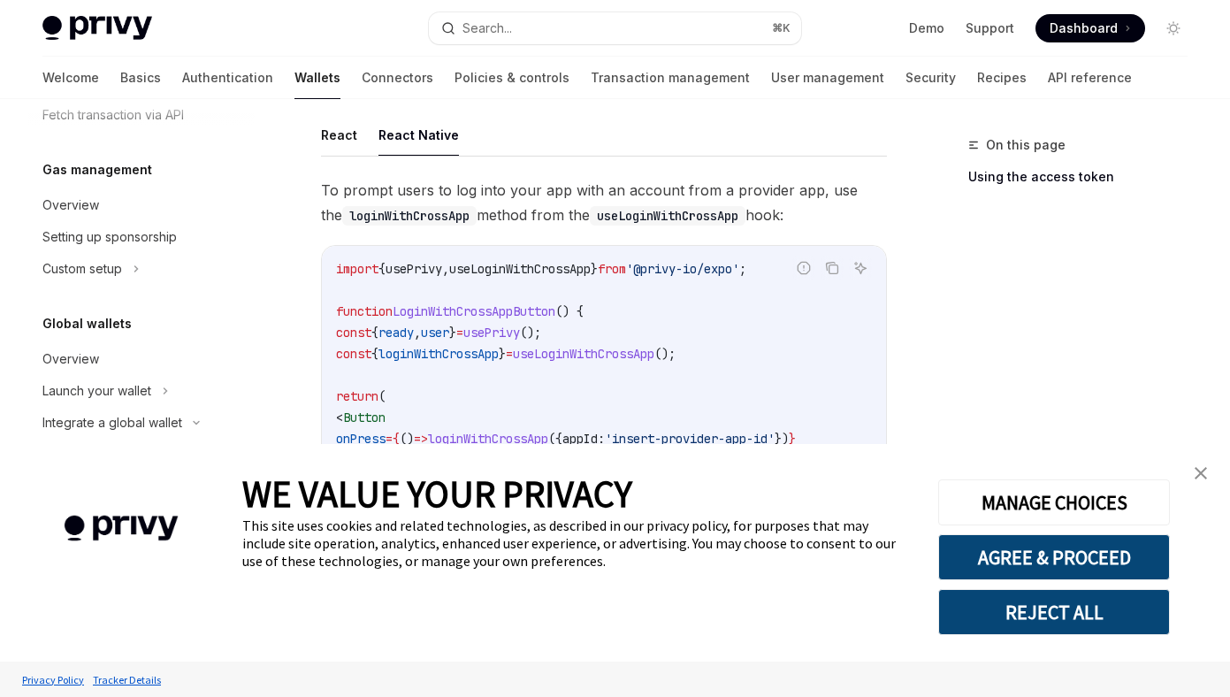
scroll to position [63, 0]
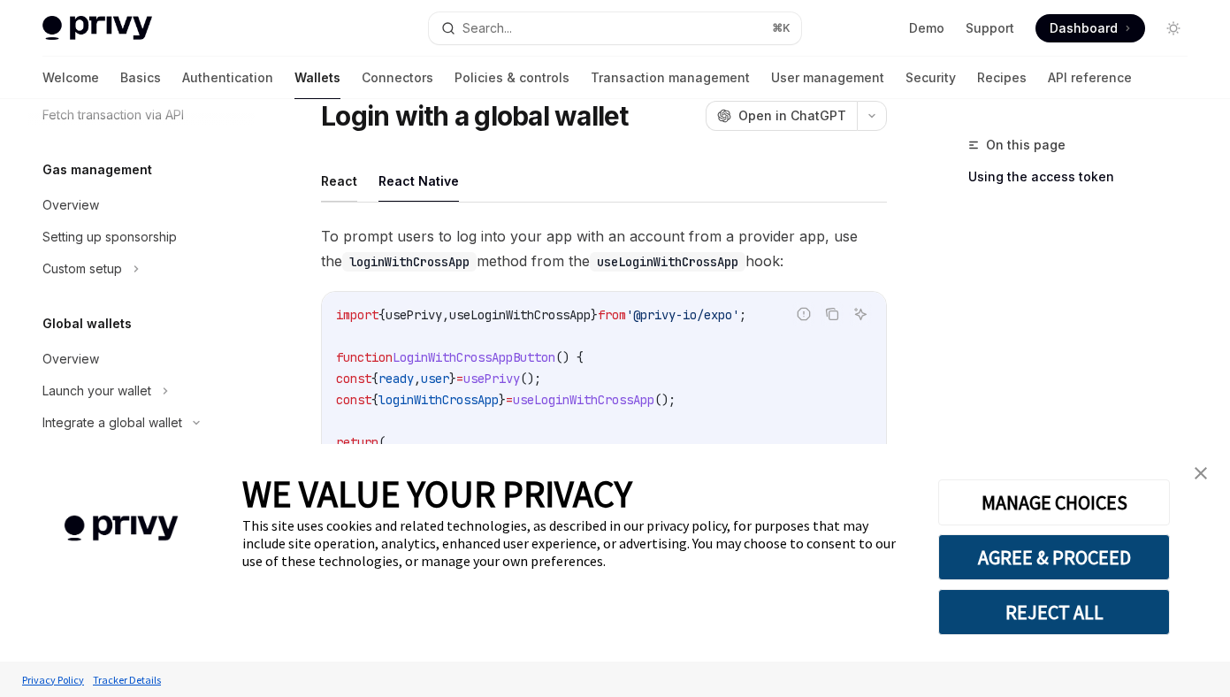
click at [343, 175] on button "React" at bounding box center [339, 181] width 36 height 42
type textarea "*"
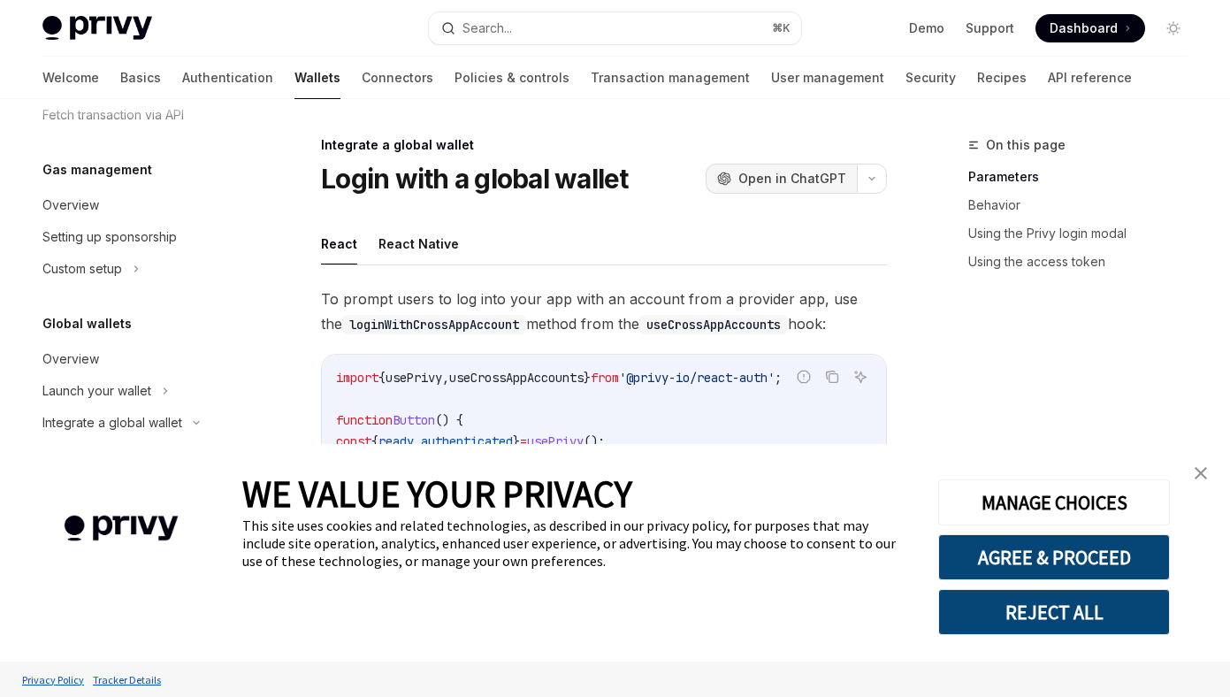
click at [827, 179] on span "Open in ChatGPT" at bounding box center [792, 179] width 108 height 18
